Goal: Transaction & Acquisition: Obtain resource

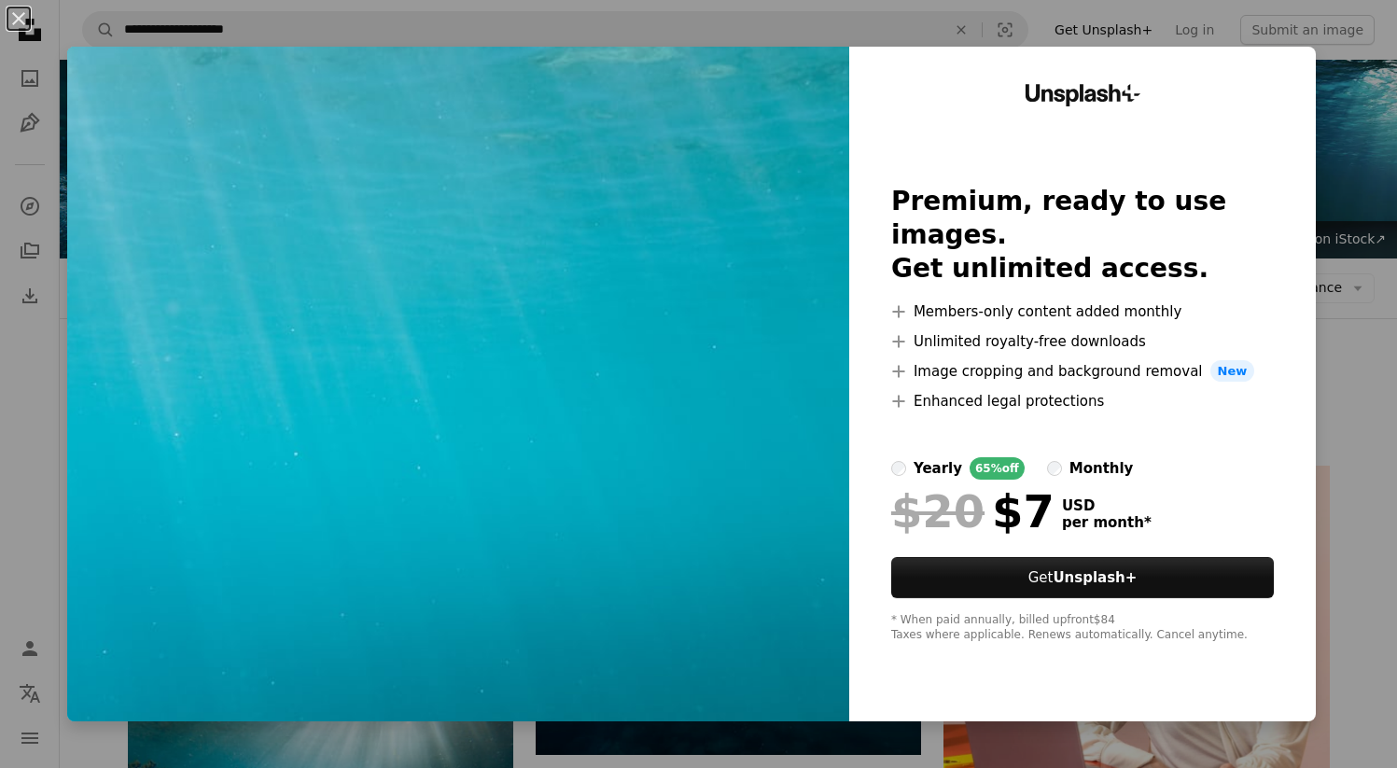
scroll to position [1226, 0]
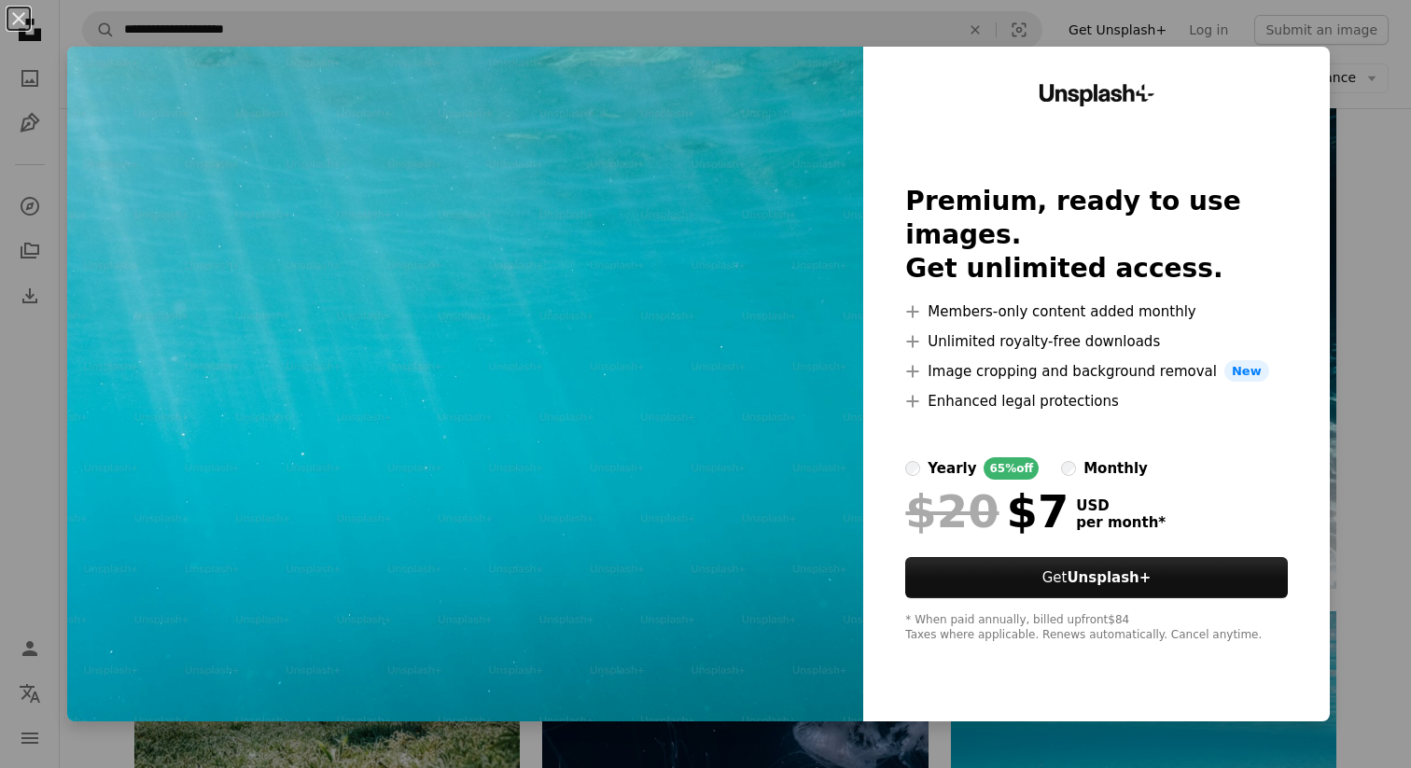
click at [922, 26] on div "An X shape Unsplash+ Premium, ready to use images. Get unlimited access. A plus…" at bounding box center [705, 384] width 1411 height 768
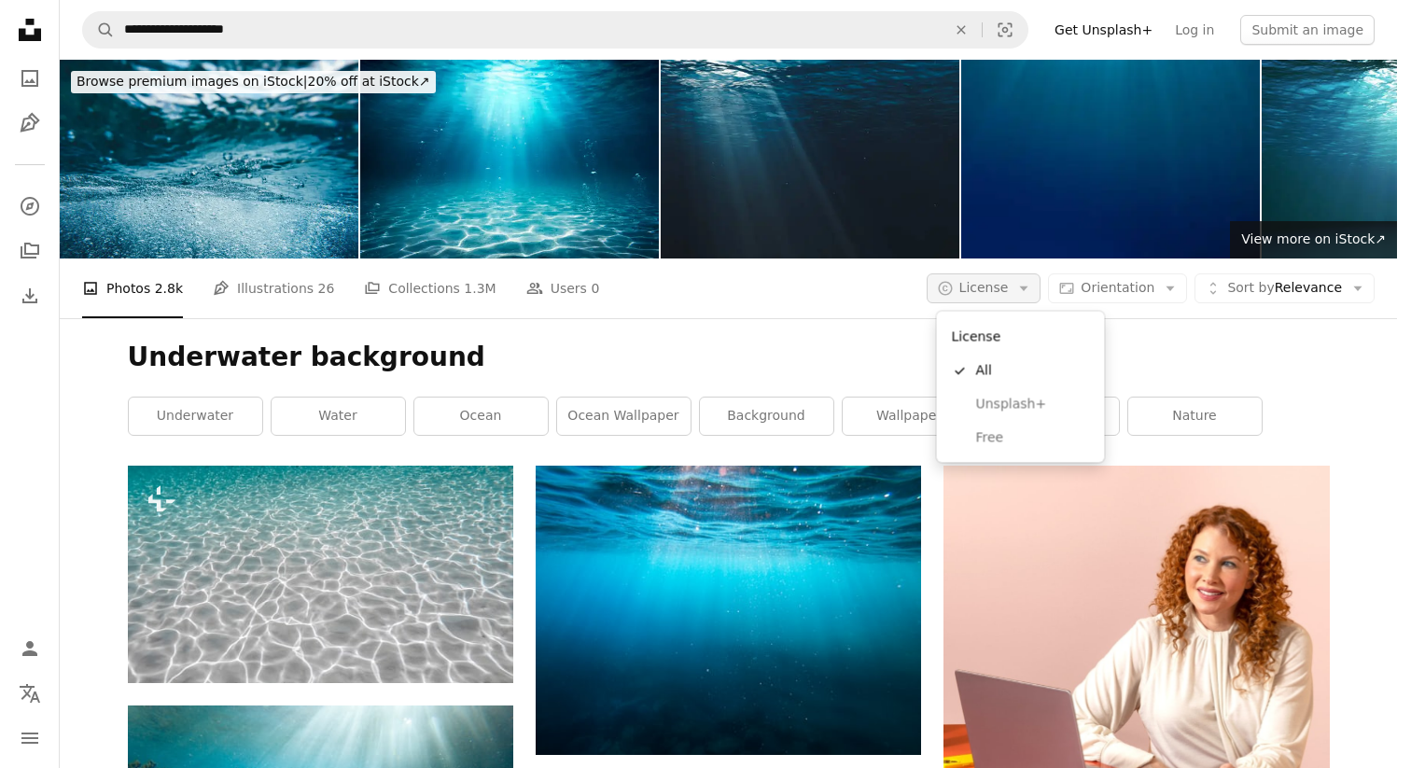
click at [1027, 289] on icon "Arrow down" at bounding box center [1024, 288] width 17 height 17
drag, startPoint x: 1044, startPoint y: 456, endPoint x: 1038, endPoint y: 442, distance: 15.1
click at [1044, 455] on div "License A checkmark All Unsplash+ Free" at bounding box center [1021, 387] width 168 height 151
click at [1038, 441] on span "Free" at bounding box center [1033, 437] width 114 height 19
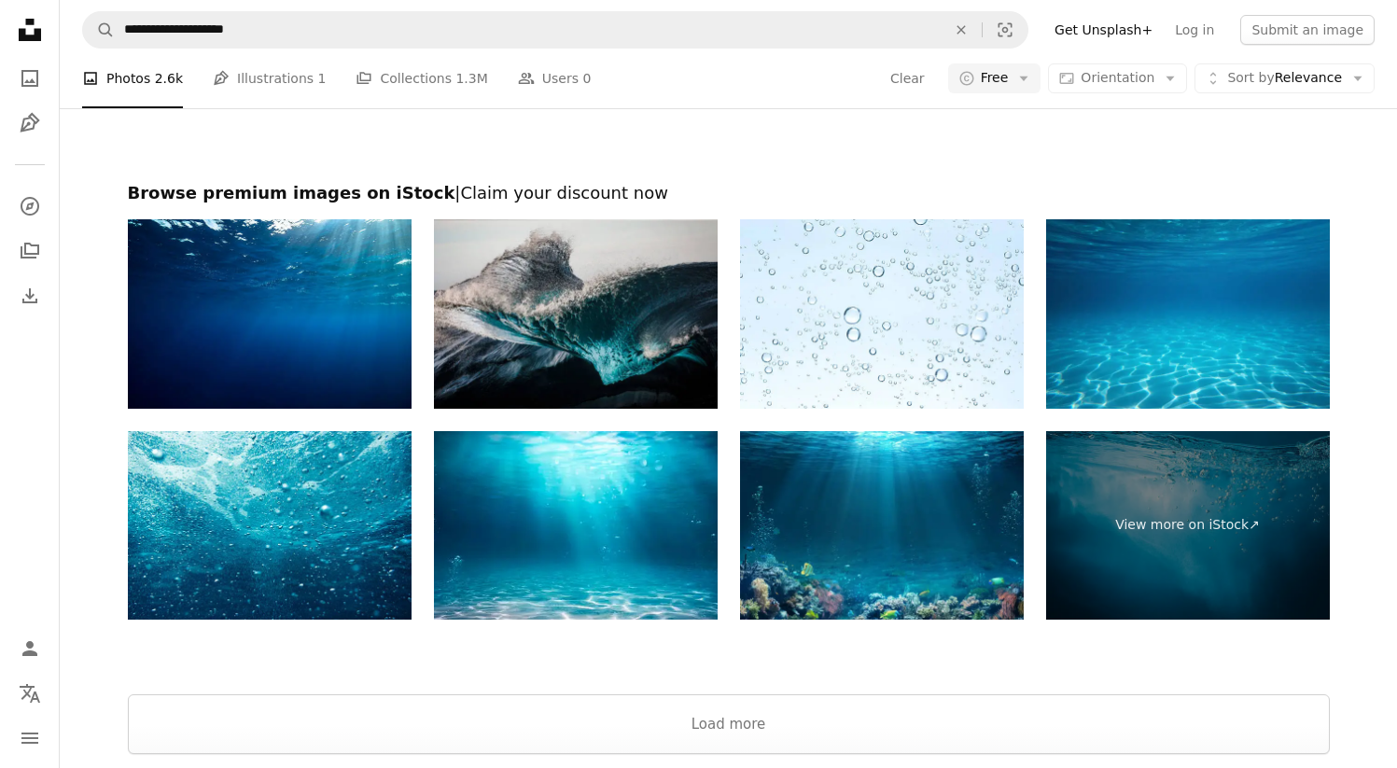
scroll to position [3409, 0]
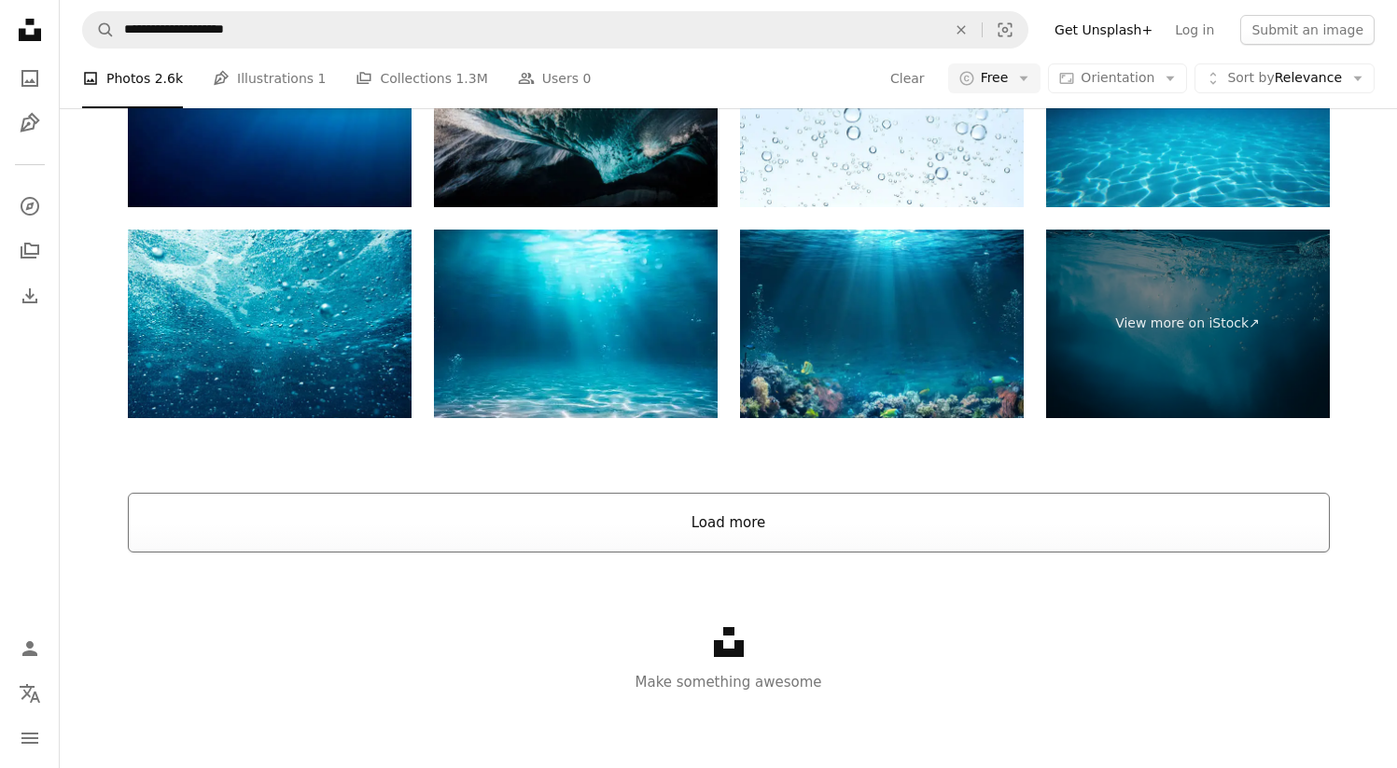
click at [519, 516] on button "Load more" at bounding box center [729, 523] width 1202 height 60
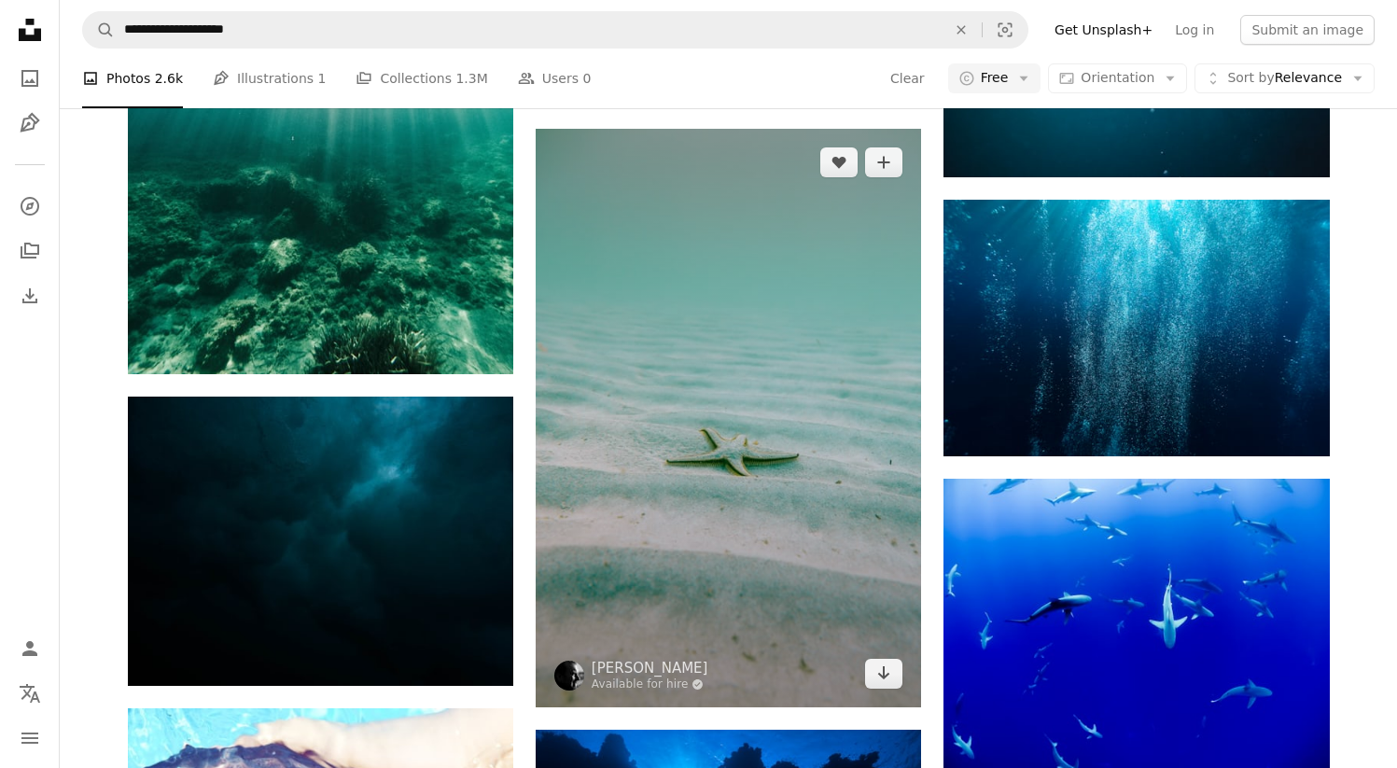
scroll to position [3149, 0]
